Goal: Browse casually

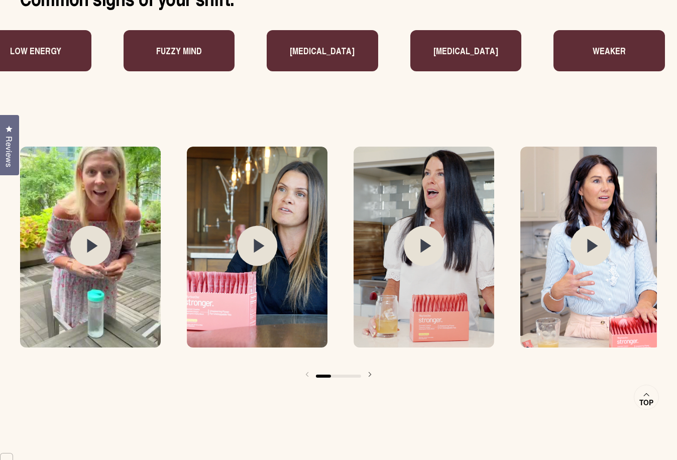
scroll to position [1350, 0]
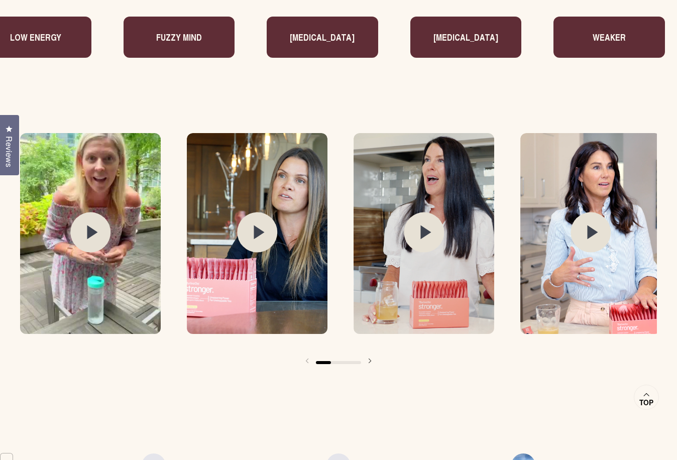
click at [592, 232] on icon at bounding box center [592, 232] width 11 height 14
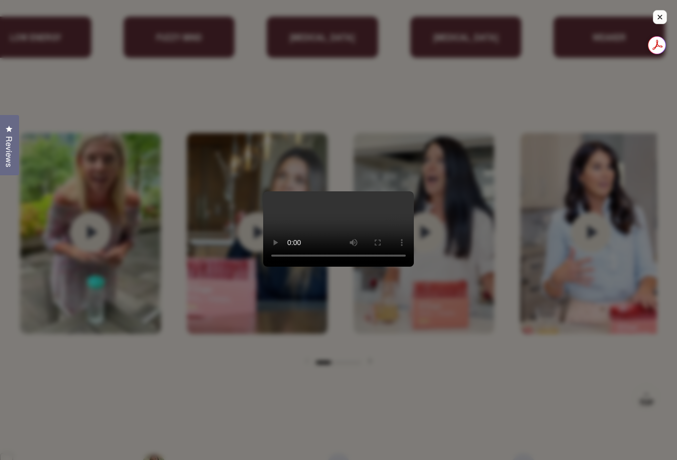
scroll to position [0, 0]
click at [550, 391] on div at bounding box center [338, 230] width 677 height 460
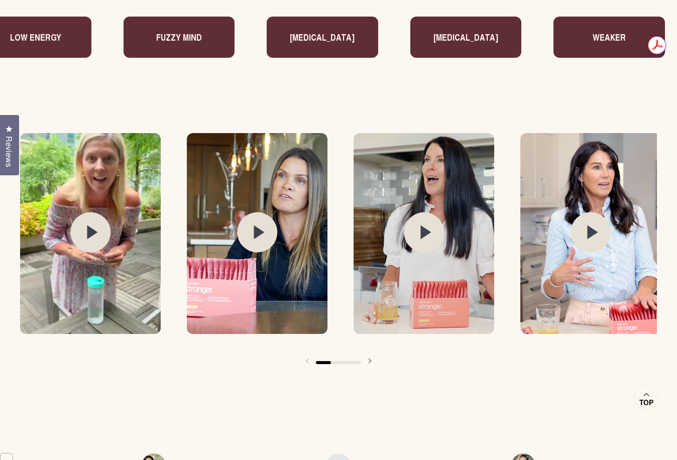
click at [426, 230] on icon at bounding box center [426, 232] width 11 height 14
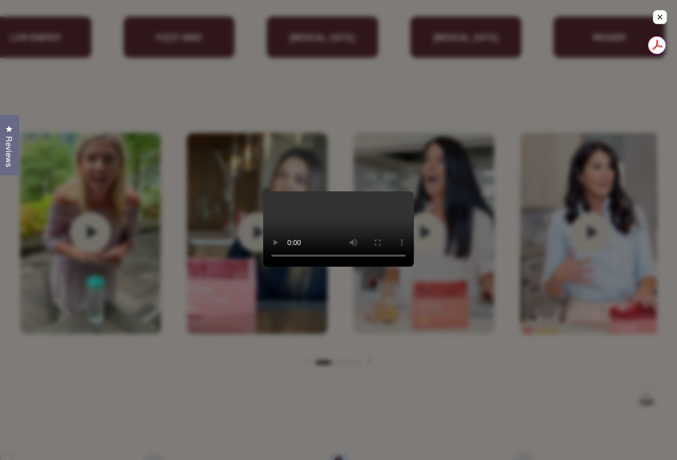
click at [160, 391] on div at bounding box center [338, 230] width 677 height 460
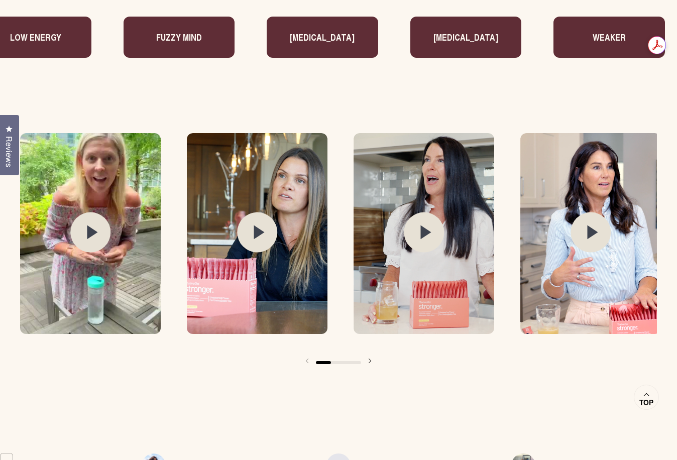
click at [255, 230] on icon at bounding box center [259, 232] width 11 height 14
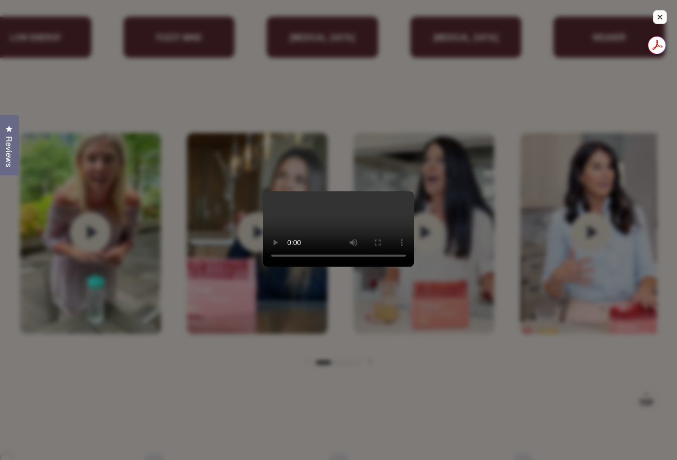
click at [122, 387] on div at bounding box center [338, 230] width 677 height 460
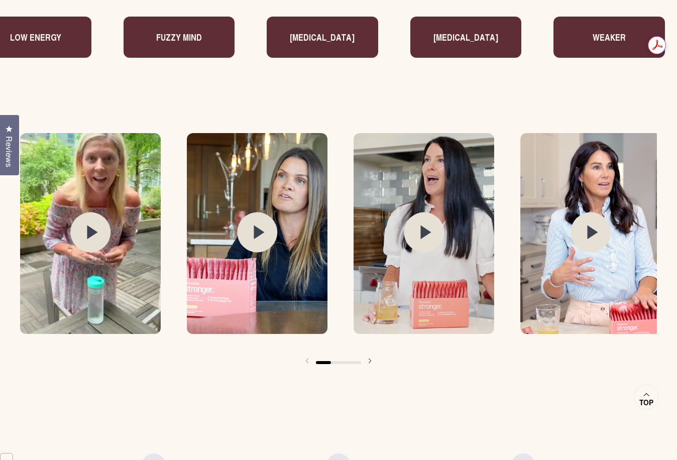
click at [87, 224] on circle at bounding box center [90, 232] width 40 height 40
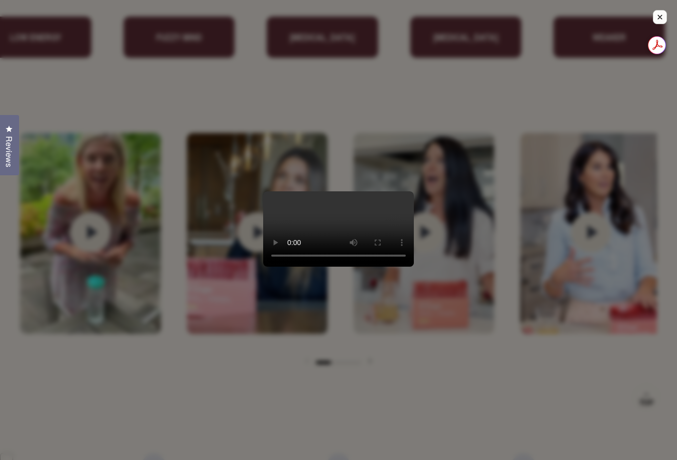
click at [148, 399] on div at bounding box center [338, 230] width 677 height 460
